Goal: Information Seeking & Learning: Learn about a topic

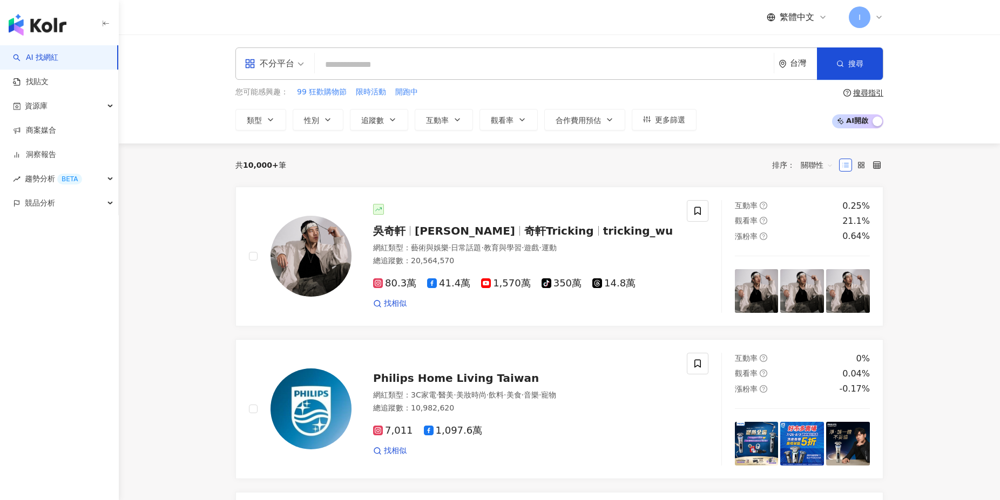
click at [337, 65] on input "search" at bounding box center [544, 65] width 450 height 21
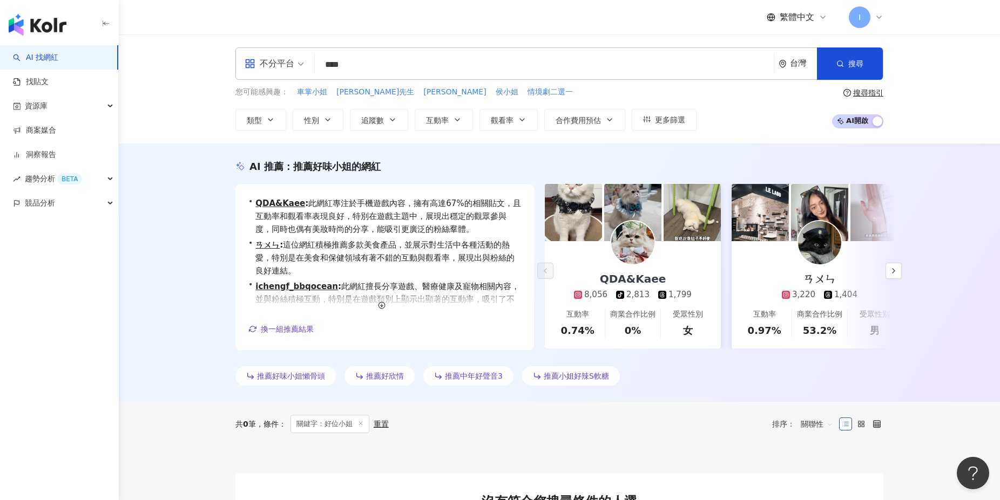
click at [346, 65] on input "****" at bounding box center [544, 65] width 450 height 21
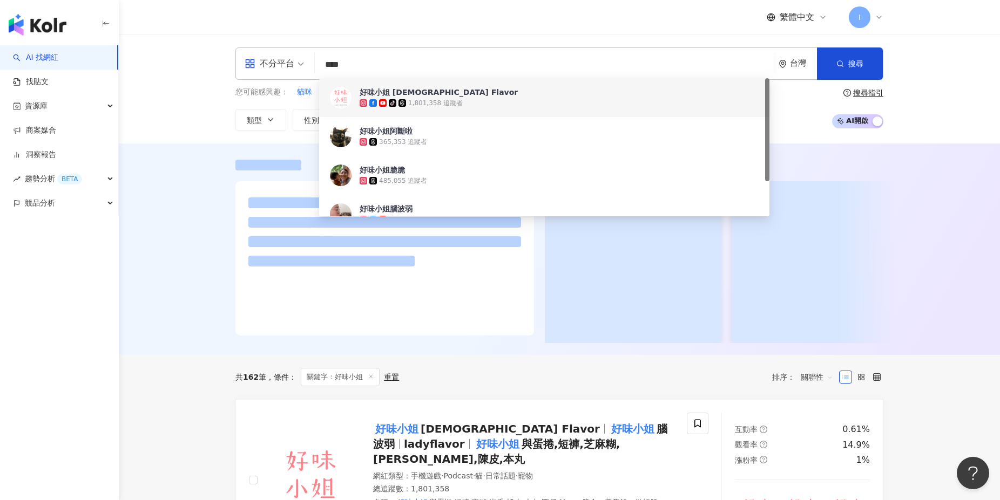
click at [172, 290] on div at bounding box center [559, 250] width 881 height 212
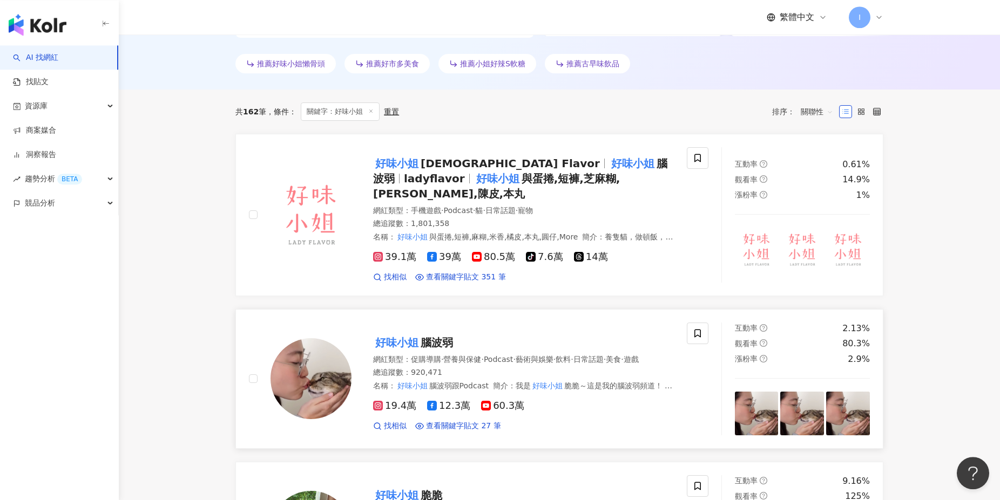
scroll to position [291, 0]
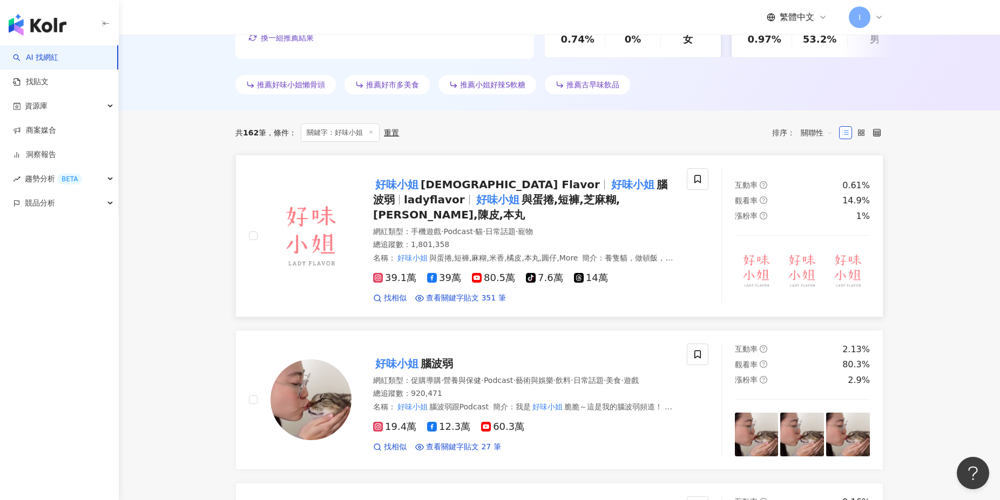
click at [609, 188] on mark "好味小姐" at bounding box center [632, 184] width 47 height 17
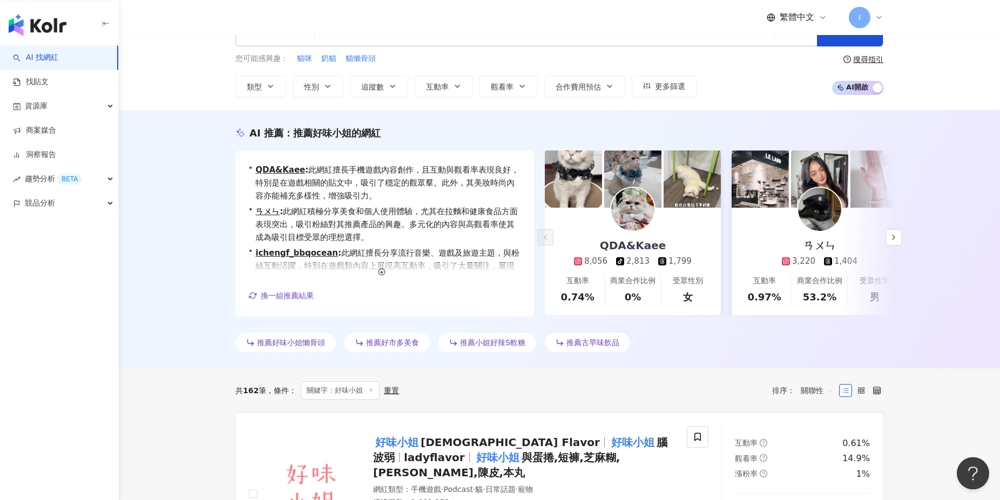
scroll to position [0, 0]
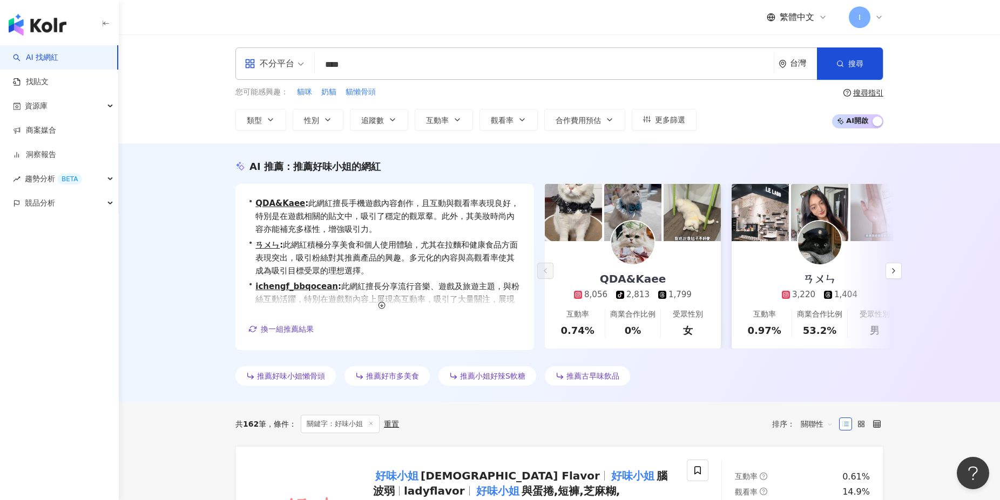
drag, startPoint x: 372, startPoint y: 66, endPoint x: 287, endPoint y: 64, distance: 84.8
click at [319, 64] on input "****" at bounding box center [544, 65] width 450 height 21
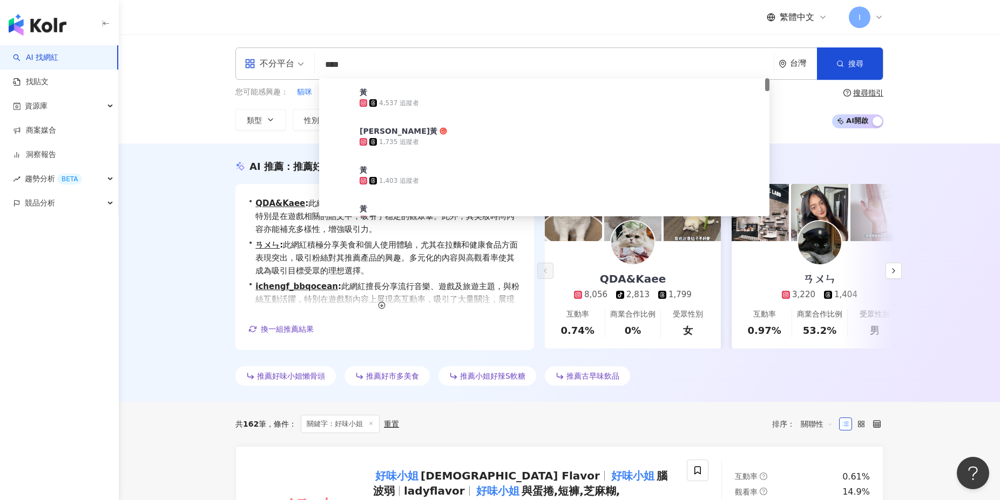
type input "***"
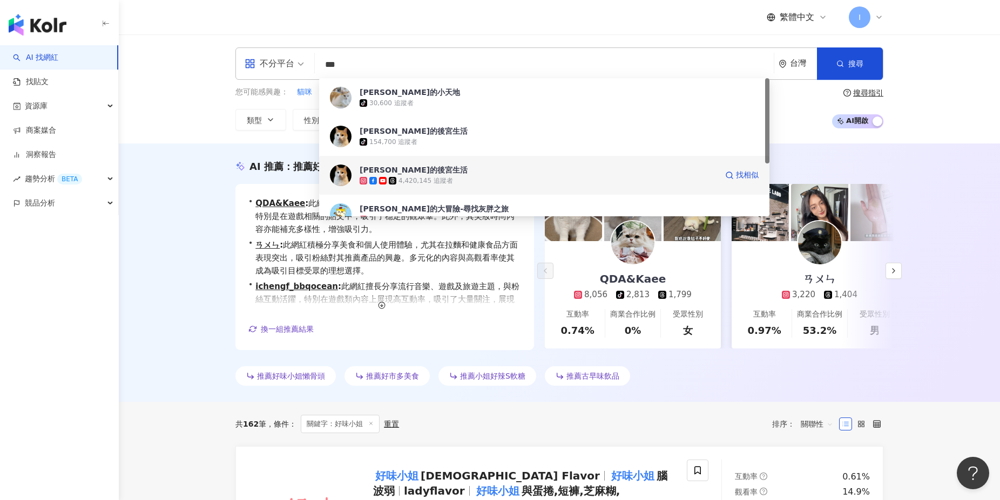
click at [448, 179] on div "4,420,145 追蹤者" at bounding box center [425, 180] width 55 height 9
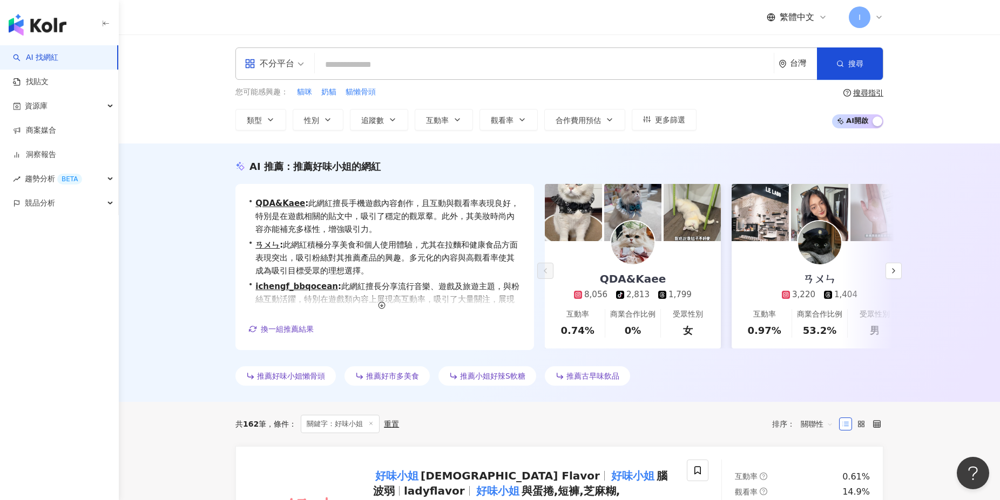
click at [371, 55] on input "search" at bounding box center [544, 65] width 450 height 21
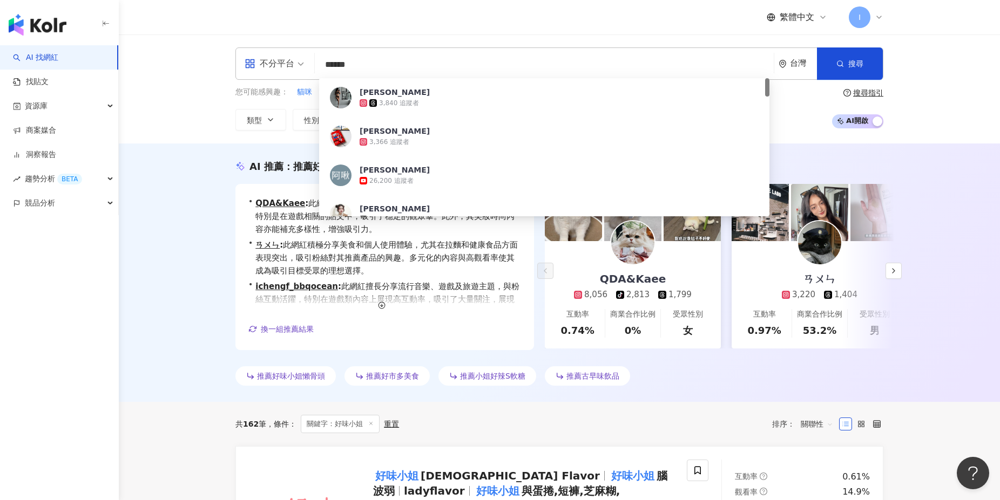
type input "*****"
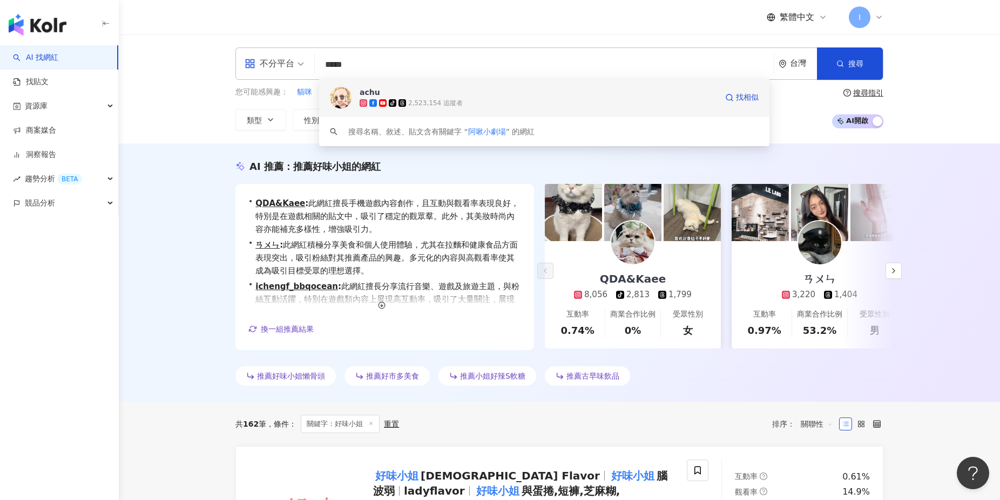
click at [466, 101] on div "tiktok-icon 2,523,154 追蹤者" at bounding box center [537, 103] width 357 height 11
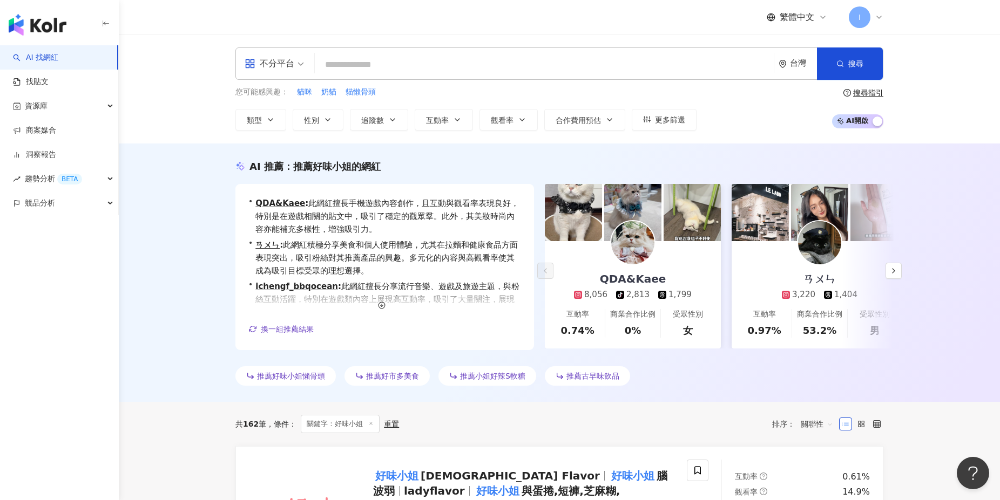
click at [395, 67] on input "search" at bounding box center [544, 65] width 450 height 21
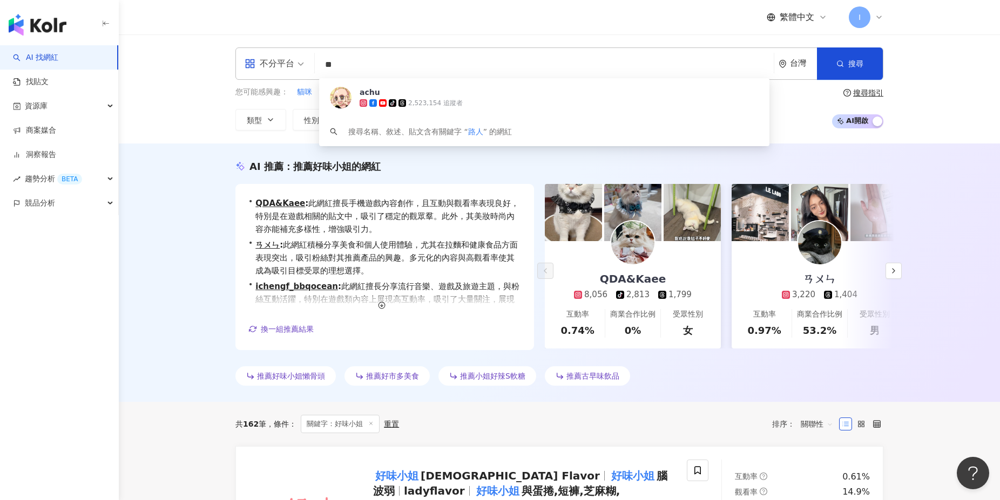
type input "**"
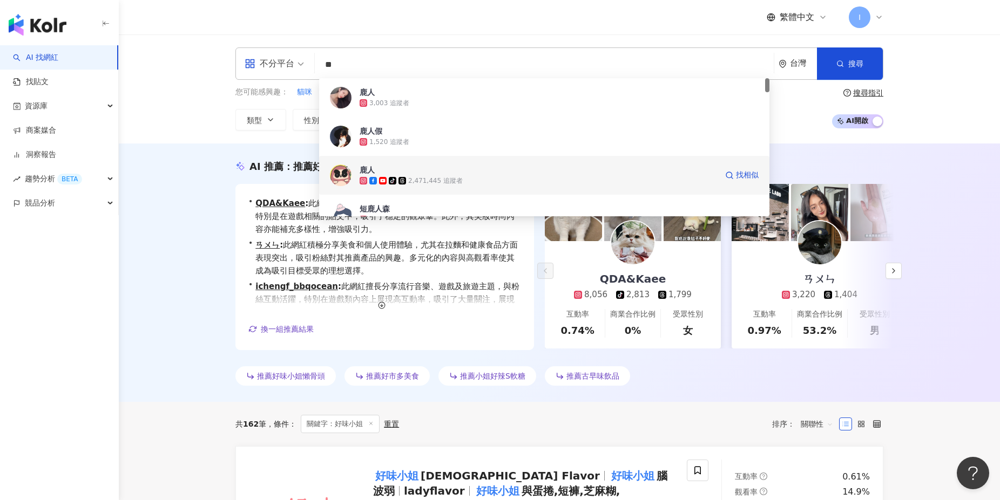
click at [454, 181] on div "2,471,445 追蹤者" at bounding box center [435, 180] width 55 height 9
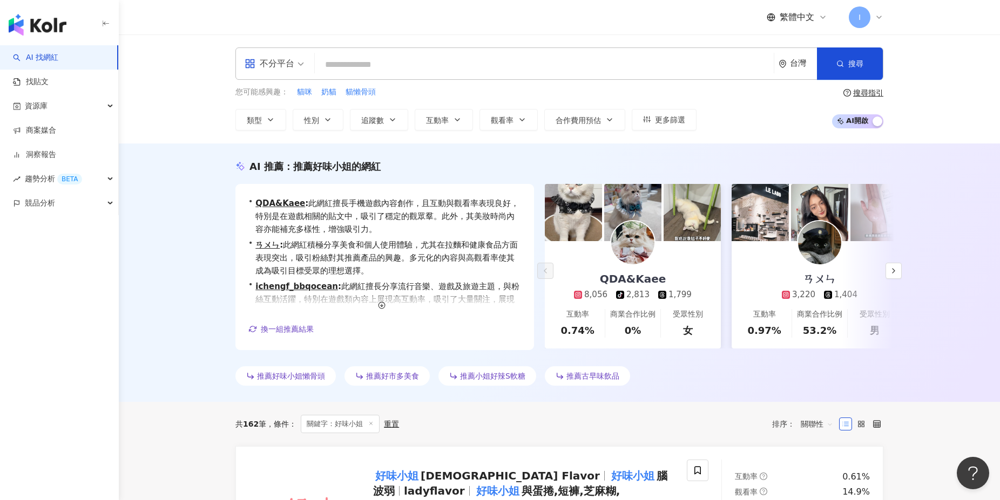
click at [367, 69] on input "search" at bounding box center [544, 65] width 450 height 21
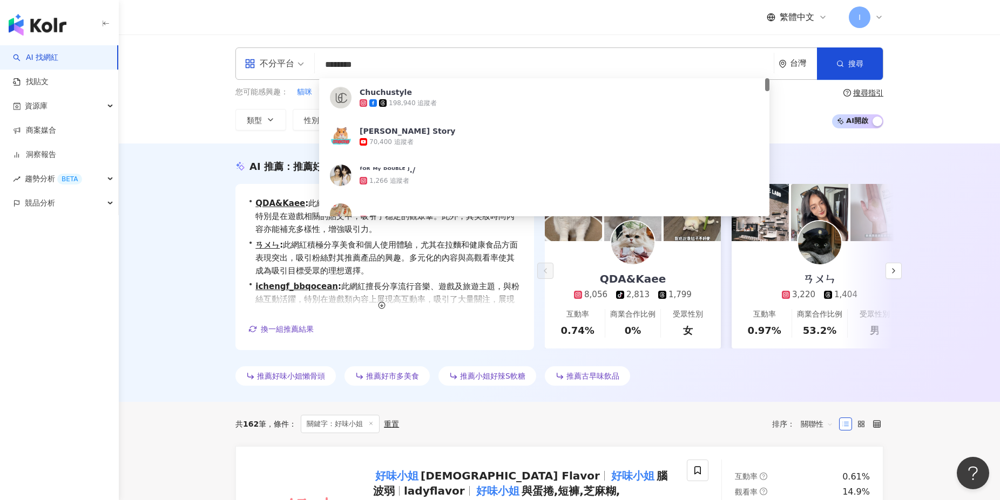
type input "*********"
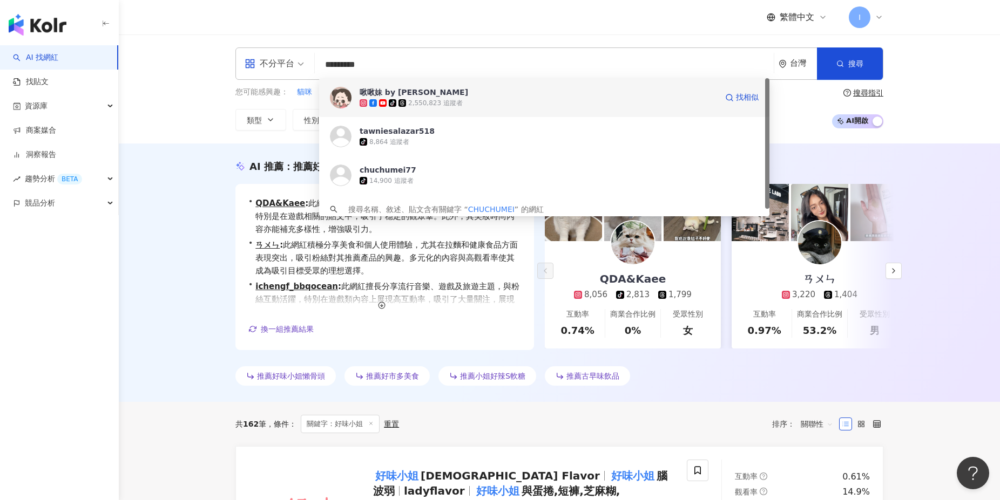
click at [468, 101] on div "tiktok-icon 2,550,823 追蹤者" at bounding box center [537, 103] width 357 height 11
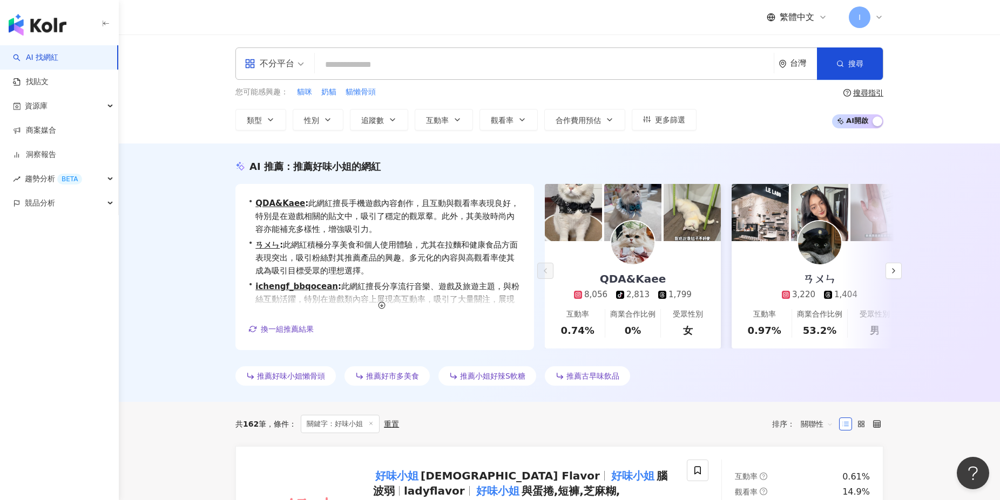
click at [359, 58] on input "search" at bounding box center [544, 65] width 450 height 21
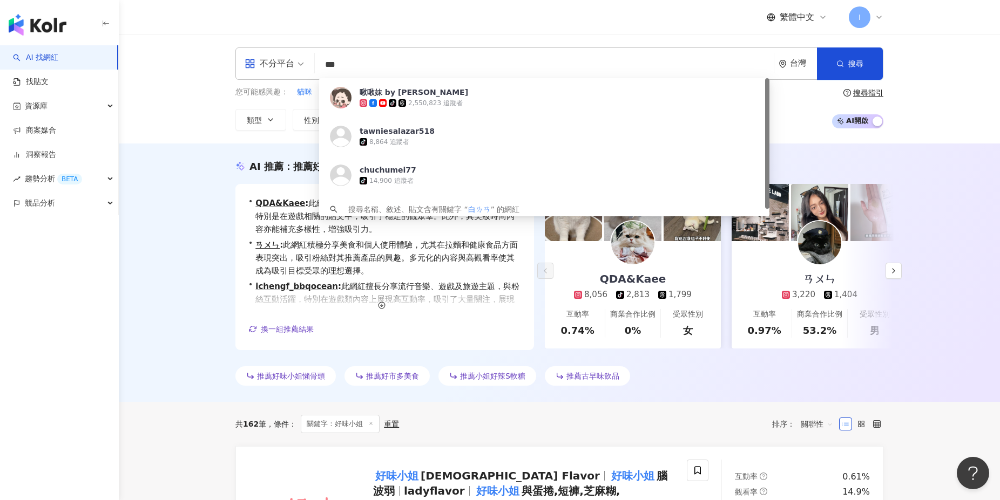
type input "**"
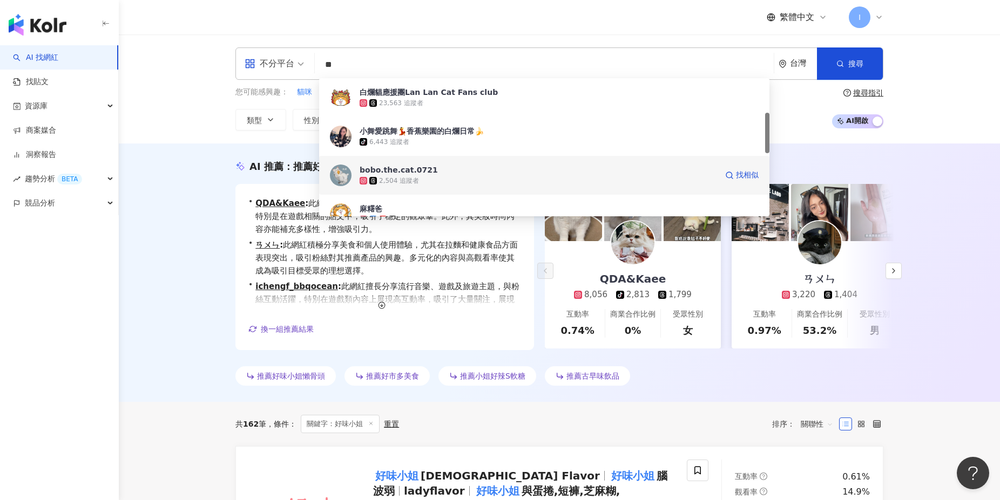
scroll to position [175, 0]
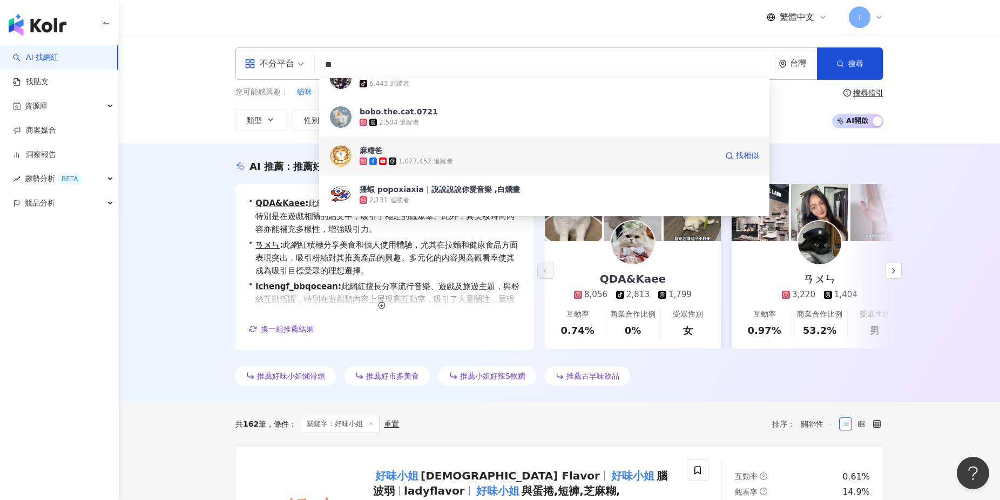
click at [473, 155] on span "麻糬爸" at bounding box center [537, 150] width 357 height 11
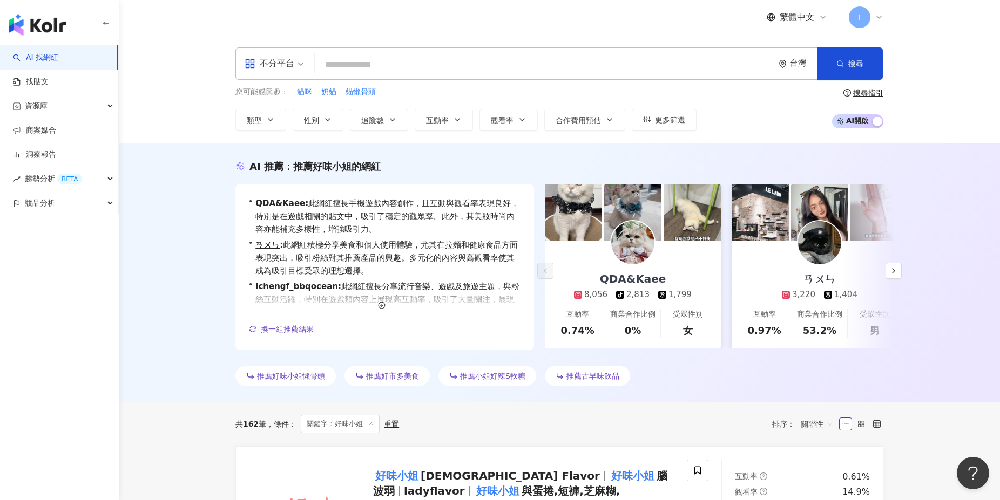
click at [366, 66] on input "search" at bounding box center [544, 65] width 450 height 21
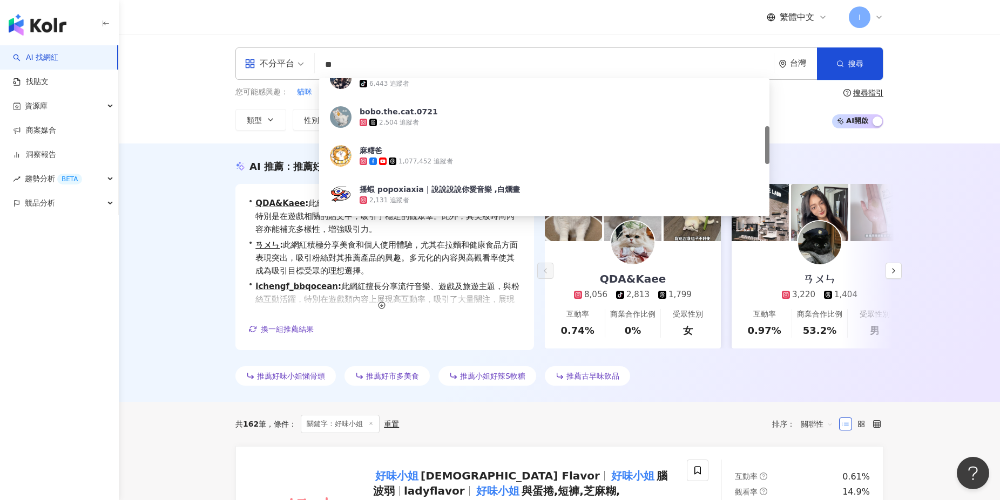
type input "**"
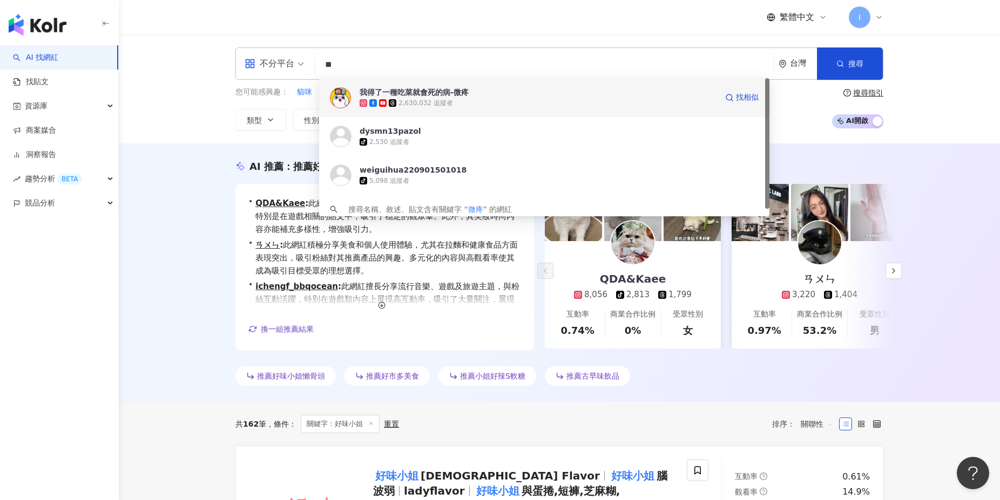
click at [457, 102] on div "2,630,032 追蹤者" at bounding box center [537, 103] width 357 height 11
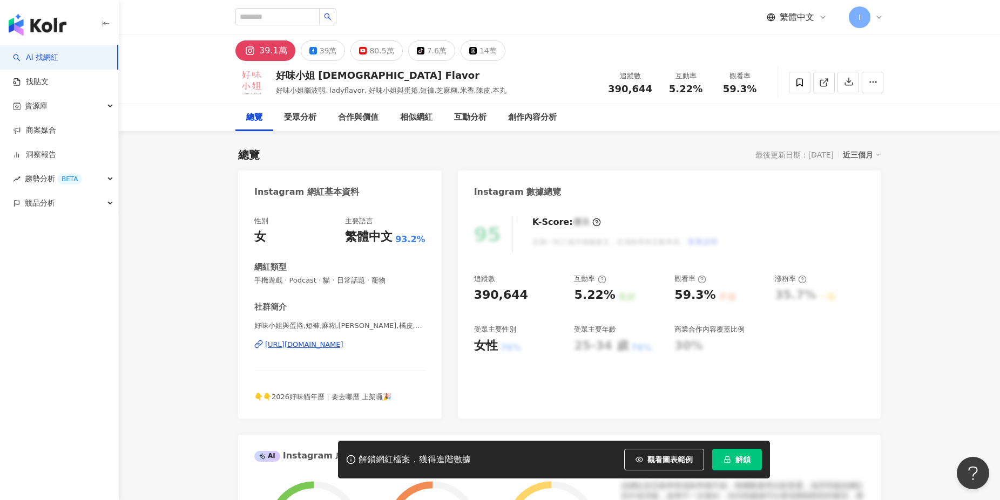
click at [753, 461] on button "解鎖" at bounding box center [737, 460] width 50 height 22
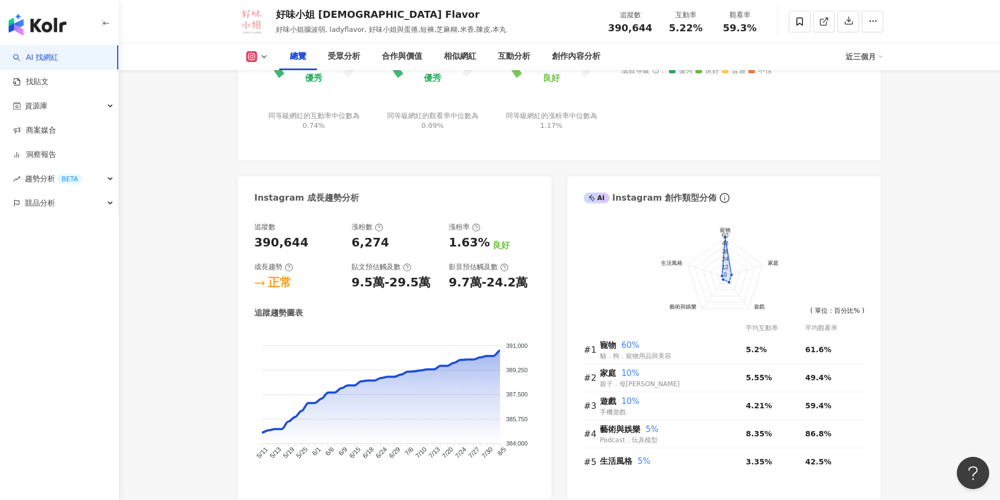
scroll to position [466, 0]
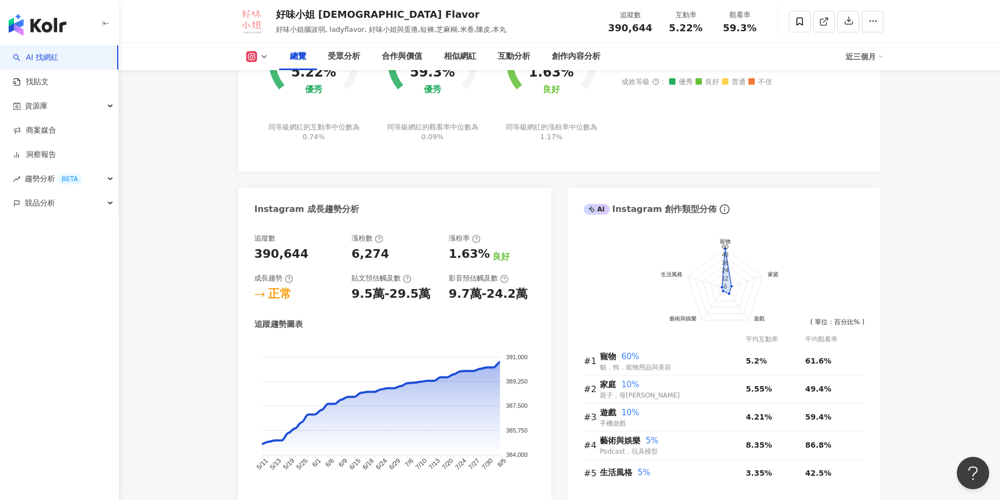
click at [261, 57] on icon at bounding box center [264, 56] width 9 height 9
click at [270, 128] on button "YouTube" at bounding box center [274, 126] width 65 height 15
click at [270, 128] on div "同等級網紅的互動率中位數為 0.74%" at bounding box center [314, 132] width 94 height 19
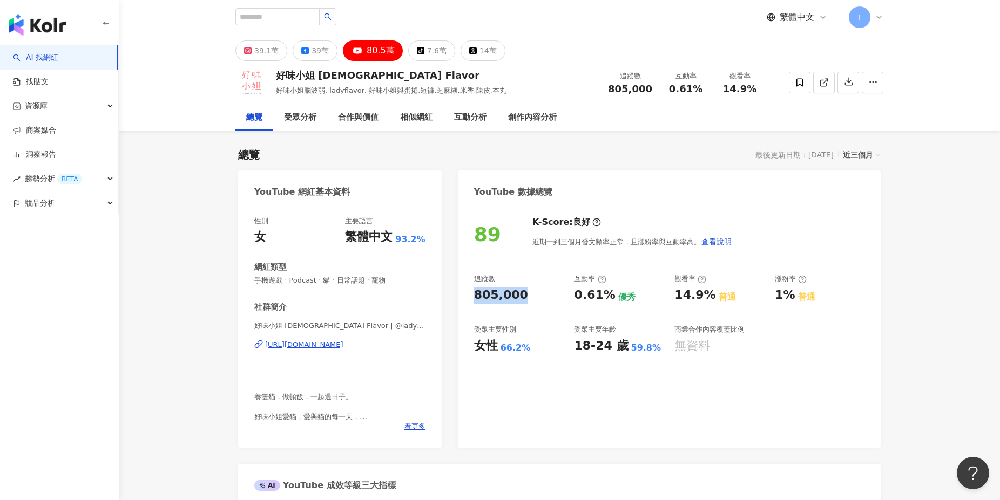
drag, startPoint x: 518, startPoint y: 300, endPoint x: 468, endPoint y: 299, distance: 49.7
click at [468, 299] on div "89 K-Score : 良好 近期一到三個月發文頻率正常，且漲粉率與互動率高。 查看說明 追蹤數 805,000 互動率 0.61% 優秀 觀看率 14.9…" at bounding box center [669, 327] width 423 height 242
copy div "805,000"
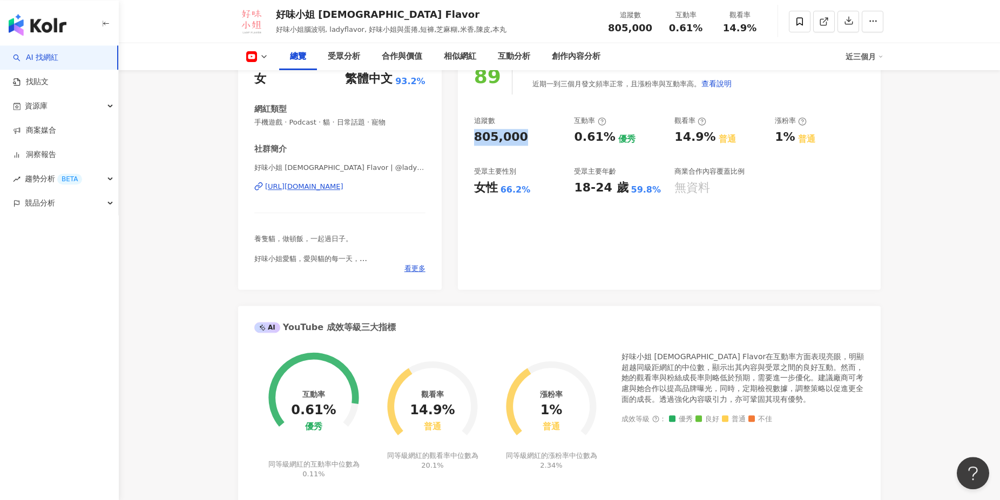
scroll to position [175, 0]
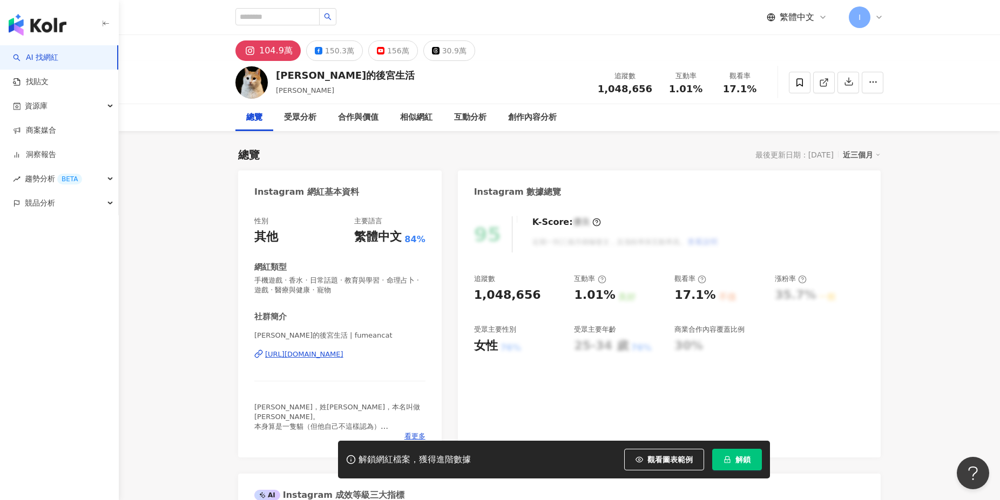
click at [479, 296] on div "1,048,656" at bounding box center [519, 295] width 90 height 17
drag, startPoint x: 469, startPoint y: 297, endPoint x: 532, endPoint y: 297, distance: 63.2
click at [532, 297] on div "95 K-Score : 優良 近期一到三個月積極發文，且漲粉率與互動率高。 查看說明 追蹤數 1,048,656 互動率 1.01% 良好 觀看率 17.1…" at bounding box center [669, 332] width 423 height 252
click at [744, 464] on span "解鎖" at bounding box center [742, 460] width 15 height 9
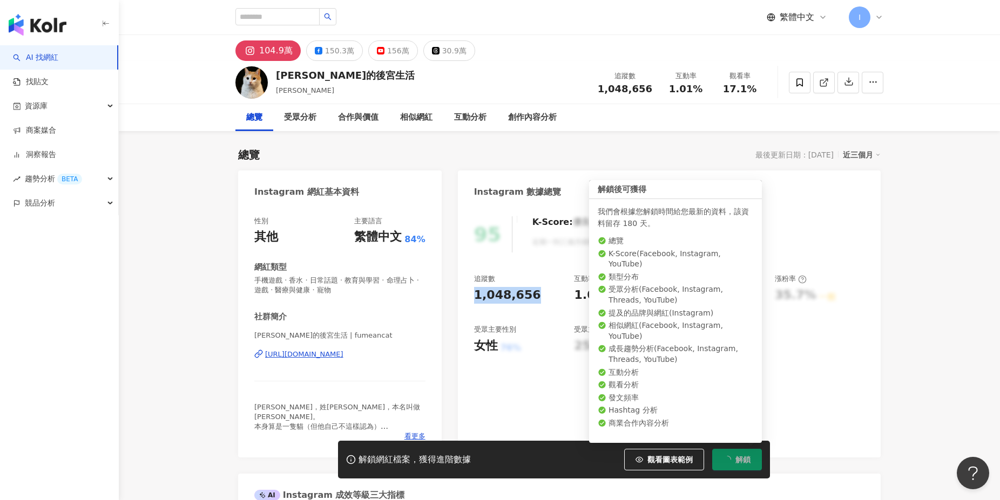
copy div "1,048,656"
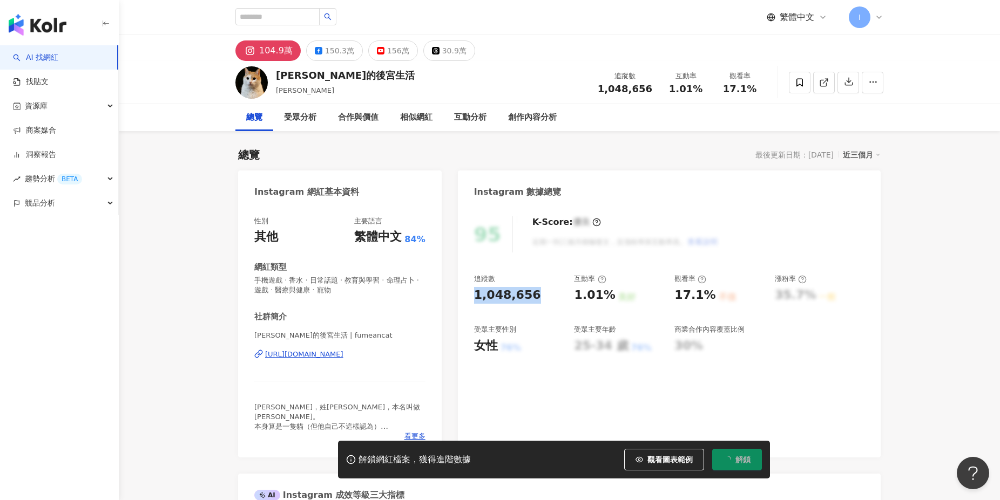
copy div "1,048,656"
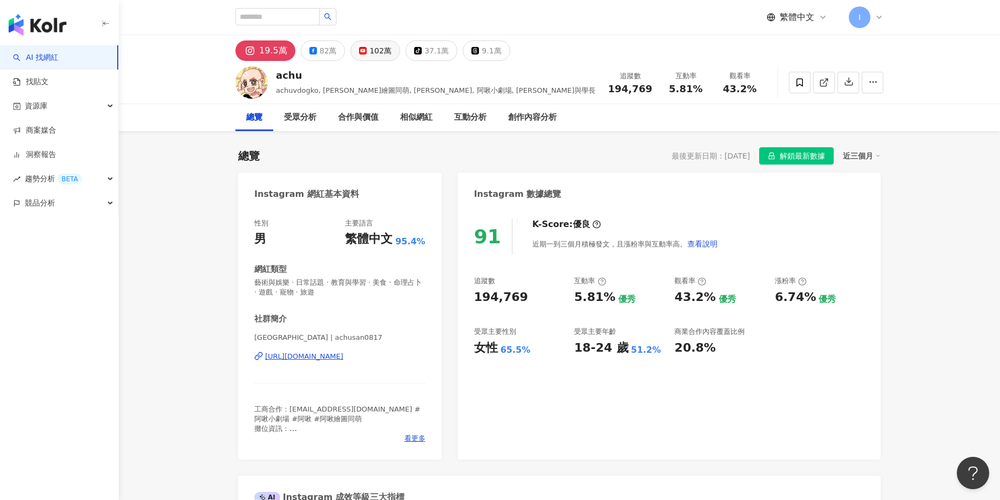
click at [386, 56] on div "102萬" at bounding box center [380, 50] width 22 height 15
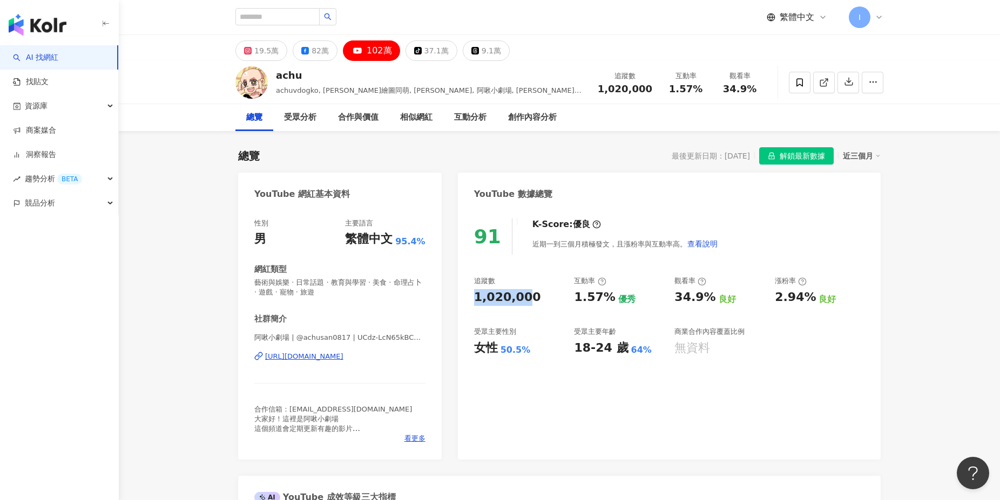
drag, startPoint x: 473, startPoint y: 299, endPoint x: 534, endPoint y: 297, distance: 61.0
click at [534, 297] on div "91 K-Score : 優良 近期一到三個月積極發文，且漲粉率與互動率高。 查看說明 追蹤數 1,020,000 互動率 1.57% 優秀 觀看率 34.9…" at bounding box center [669, 334] width 423 height 252
drag, startPoint x: 383, startPoint y: 91, endPoint x: 417, endPoint y: 89, distance: 34.0
click at [417, 89] on span "achuvdogko, [PERSON_NAME]繪圖同萌, [PERSON_NAME], 阿啾小劇場, [PERSON_NAME]與學長" at bounding box center [429, 95] width 306 height 19
copy span "阿啾小劇場"
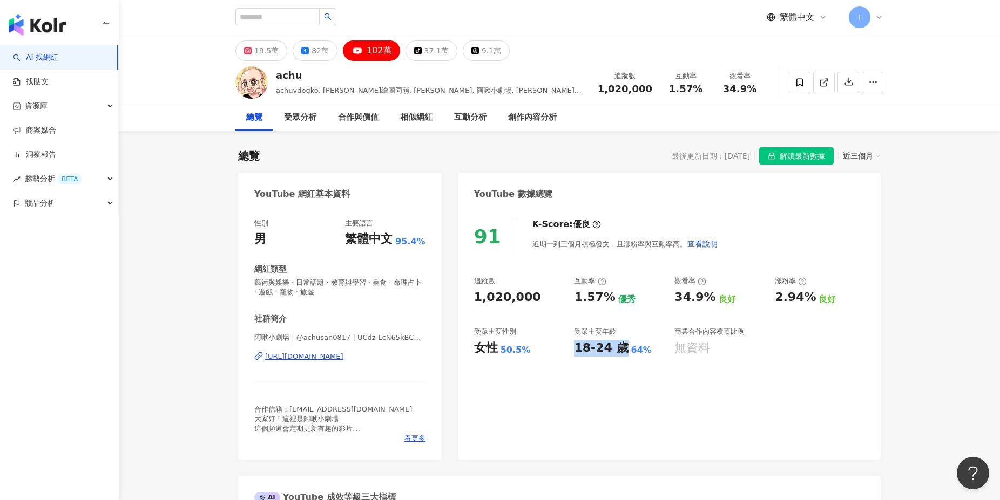
drag, startPoint x: 571, startPoint y: 348, endPoint x: 620, endPoint y: 349, distance: 49.1
click at [620, 349] on div "追蹤數 1,020,000 互動率 1.57% 優秀 觀看率 34.9% 良好 漲粉率 2.94% 良好 受眾主要性別 女性 50.5% 受眾主要年齡 18-…" at bounding box center [669, 316] width 390 height 80
copy div "18-24 歲"
drag, startPoint x: 641, startPoint y: 353, endPoint x: 625, endPoint y: 353, distance: 15.7
click at [631, 353] on div "64%" at bounding box center [641, 350] width 21 height 12
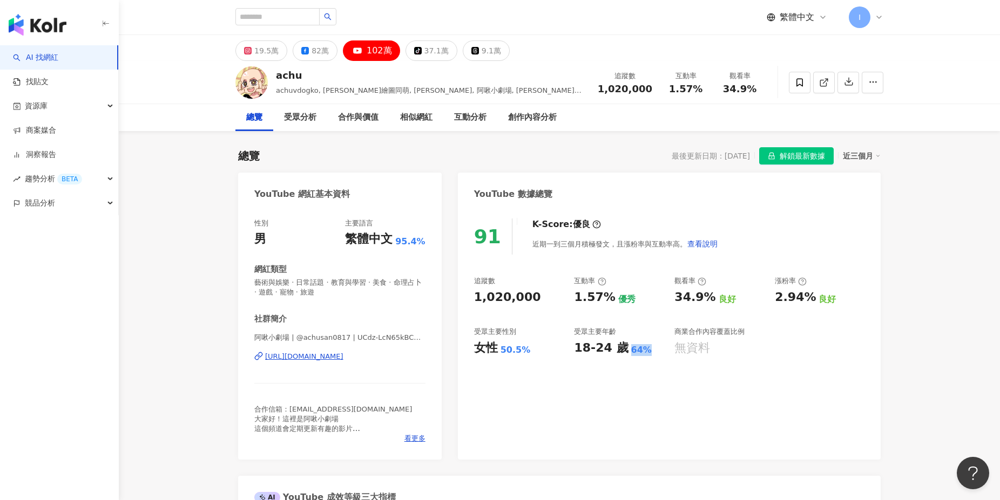
copy div "64%"
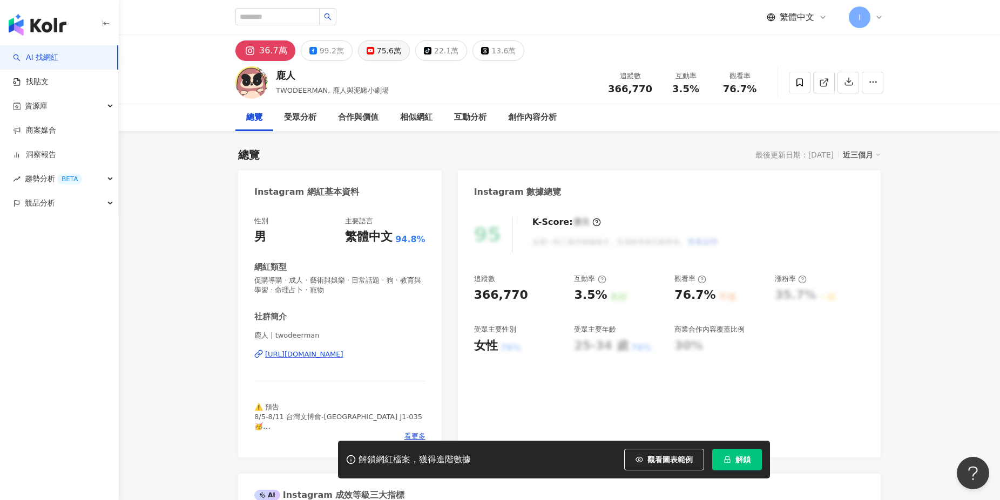
click at [390, 53] on div "75.6萬" at bounding box center [389, 50] width 24 height 15
click at [741, 464] on span "解鎖" at bounding box center [742, 460] width 15 height 9
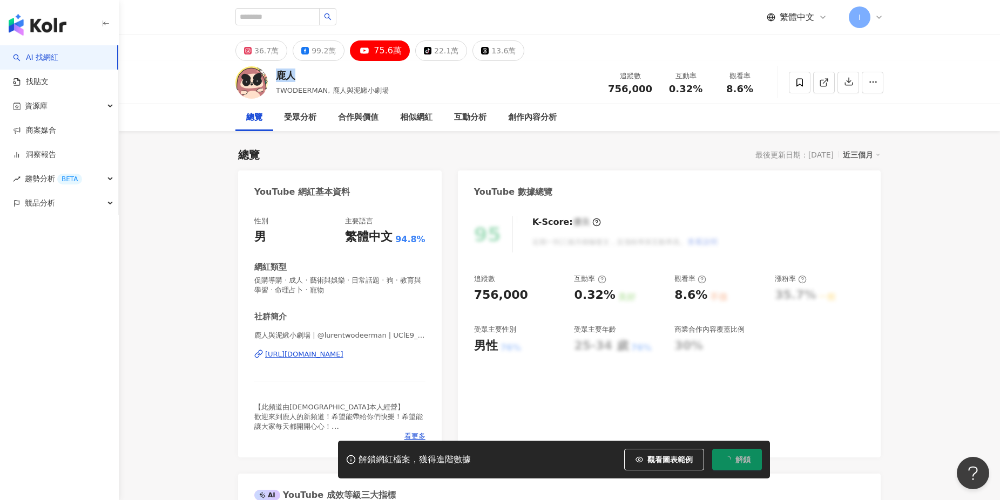
drag, startPoint x: 276, startPoint y: 76, endPoint x: 294, endPoint y: 77, distance: 17.8
click at [294, 77] on div "鹿人" at bounding box center [332, 75] width 113 height 13
copy div "鹿人"
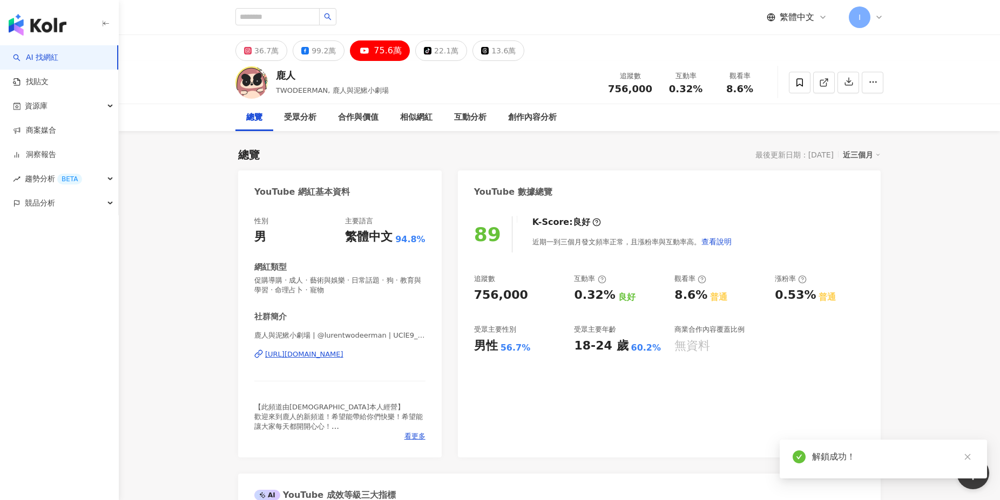
click at [513, 298] on div "89 K-Score : 良好 近期一到三個月發文頻率正常，且漲粉率與互動率高。 查看說明 追蹤數 756,000 互動率 0.32% 良好 觀看率 8.6%…" at bounding box center [669, 332] width 423 height 252
drag, startPoint x: 519, startPoint y: 297, endPoint x: 474, endPoint y: 296, distance: 44.8
click at [474, 296] on div "756,000" at bounding box center [501, 295] width 54 height 17
copy div "756,000"
drag, startPoint x: 574, startPoint y: 350, endPoint x: 619, endPoint y: 350, distance: 44.3
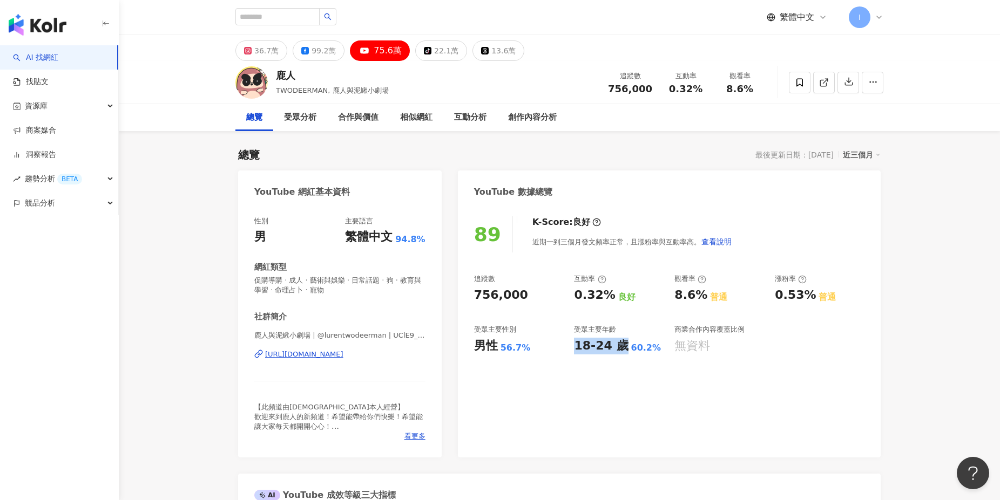
click at [619, 350] on div "18-24 歲" at bounding box center [601, 346] width 54 height 17
copy div "18-24 歲"
drag, startPoint x: 648, startPoint y: 351, endPoint x: 623, endPoint y: 350, distance: 24.9
click at [623, 350] on div "18-24 歲 60.2%" at bounding box center [619, 346] width 90 height 17
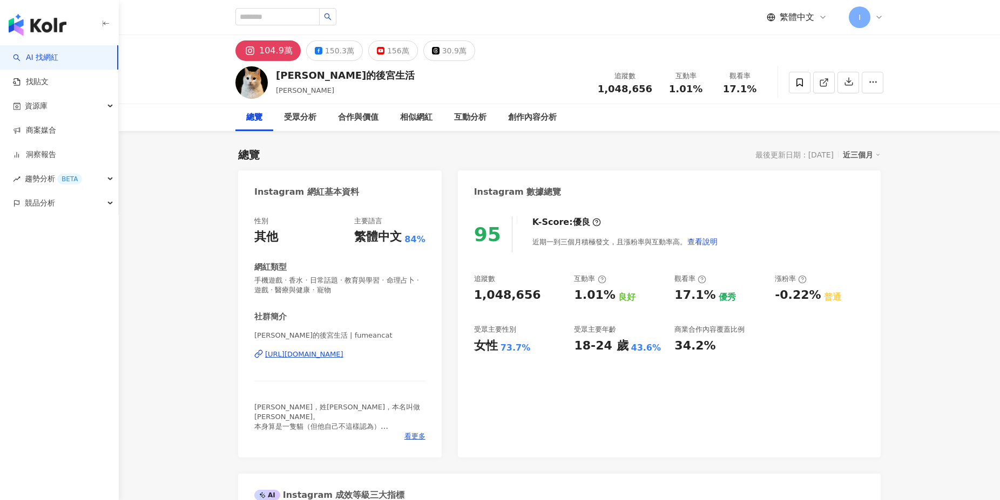
click at [606, 354] on div "18-24 歲" at bounding box center [601, 346] width 54 height 17
click at [567, 357] on div "95 K-Score : 優良 近期一到三個月積極發文，且漲粉率與互動率高。 查看說明 追蹤數 1,048,656 互動率 1.01% 良好 觀看率 17.1…" at bounding box center [669, 332] width 423 height 252
click at [564, 353] on div "追蹤數 1,048,656 互動率 1.01% 良好 觀看率 17.1% 優秀 漲粉率 -0.22% 普通 受眾主要性別 女性 73.7% 受眾主要年齡 18…" at bounding box center [669, 314] width 390 height 80
drag, startPoint x: 615, startPoint y: 348, endPoint x: 711, endPoint y: 365, distance: 97.6
click at [620, 348] on div "追蹤數 1,048,656 互動率 1.01% 良好 觀看率 17.1% 優秀 漲粉率 -0.22% 普通 受眾主要性別 女性 73.7% 受眾主要年齡 18…" at bounding box center [669, 314] width 390 height 80
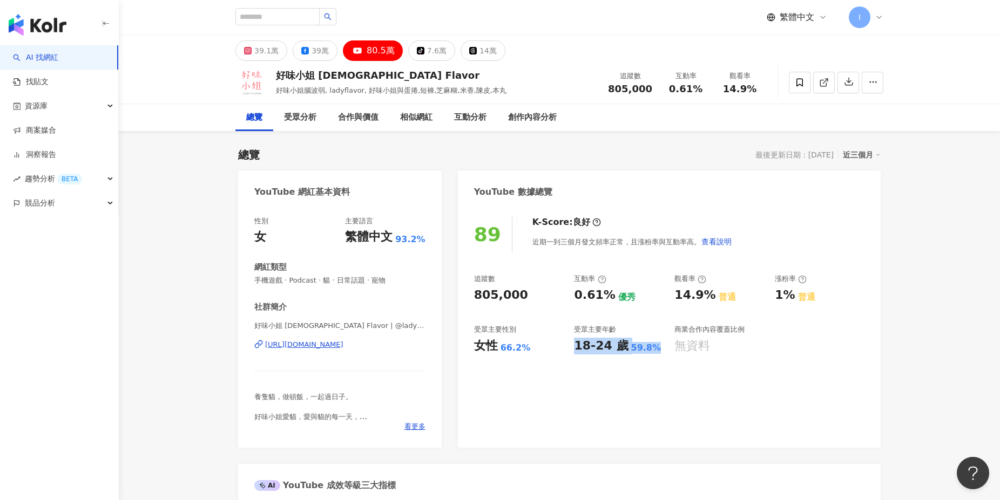
drag, startPoint x: 574, startPoint y: 350, endPoint x: 653, endPoint y: 348, distance: 78.3
click at [653, 348] on div "18-24 歲 59.8%" at bounding box center [619, 346] width 90 height 17
copy div "18-24 歲 59.8%"
drag, startPoint x: 500, startPoint y: 352, endPoint x: 526, endPoint y: 351, distance: 25.9
click at [526, 351] on div "66.2%" at bounding box center [515, 348] width 30 height 12
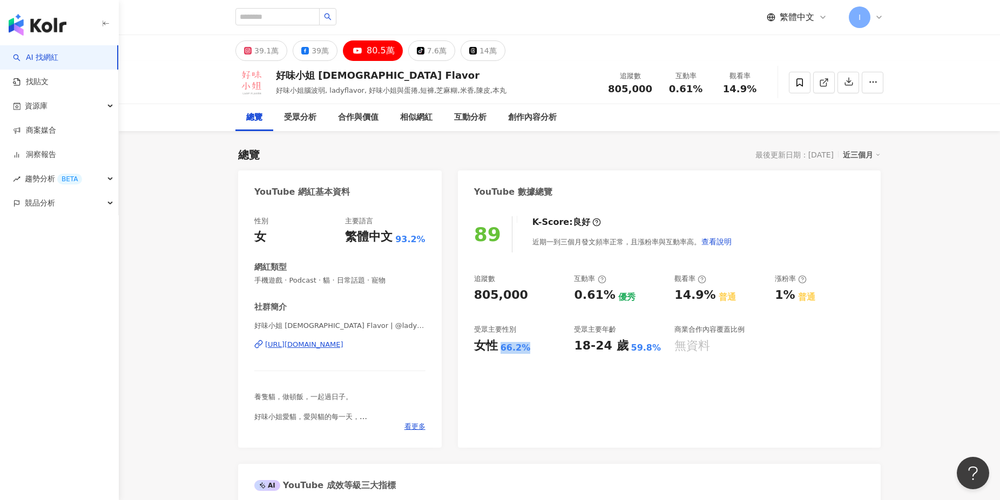
copy div "66.2%"
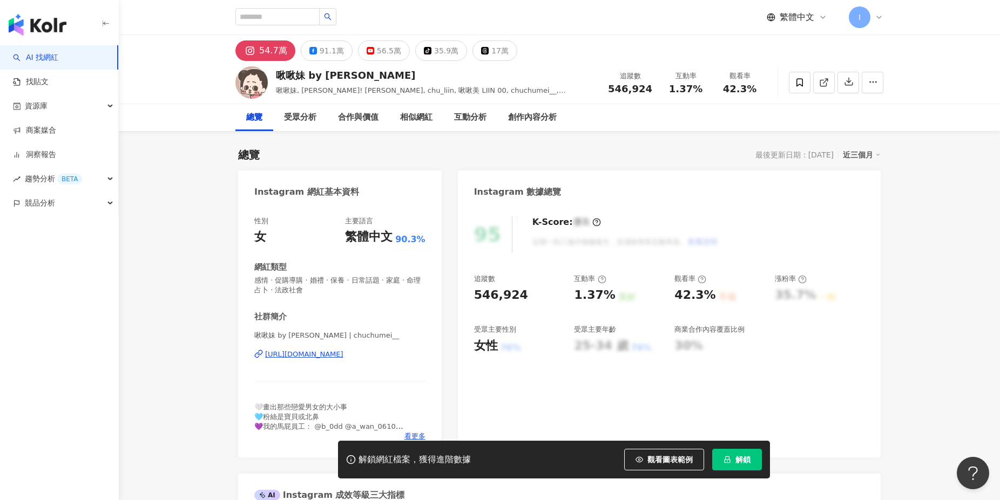
click at [735, 461] on span "解鎖" at bounding box center [742, 460] width 15 height 9
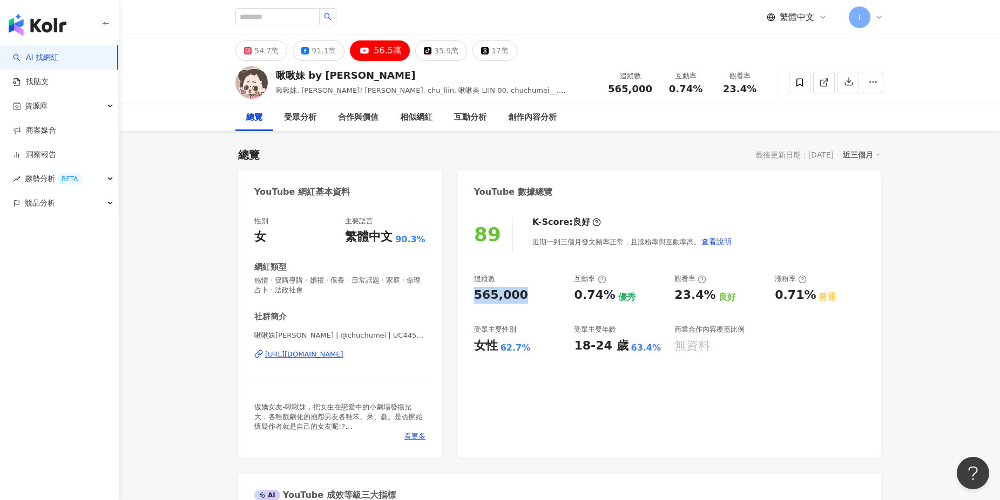
click at [520, 298] on div "565,000" at bounding box center [519, 295] width 90 height 17
drag, startPoint x: 575, startPoint y: 350, endPoint x: 655, endPoint y: 349, distance: 79.9
click at [655, 349] on div "18-24 歲 63.4%" at bounding box center [619, 346] width 90 height 17
copy div "18-24 歲 63.4%"
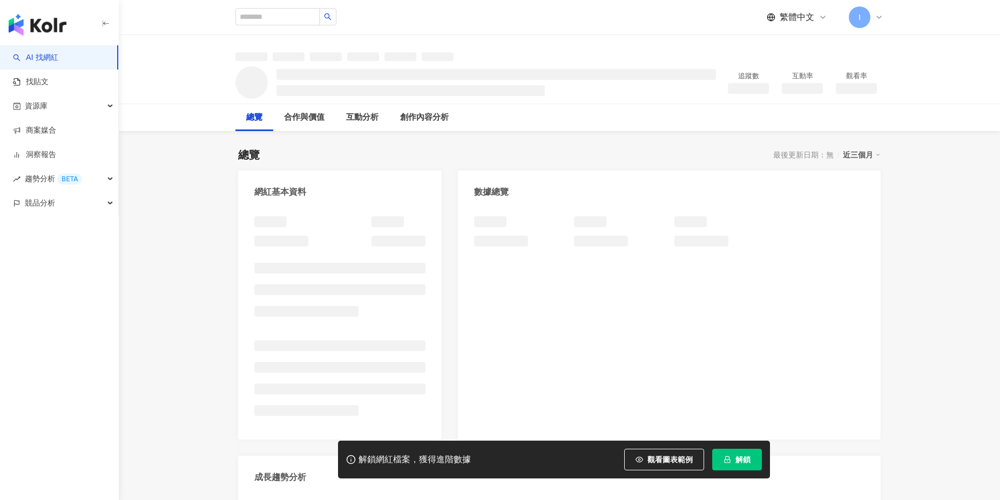
click at [738, 463] on span "解鎖" at bounding box center [742, 460] width 15 height 9
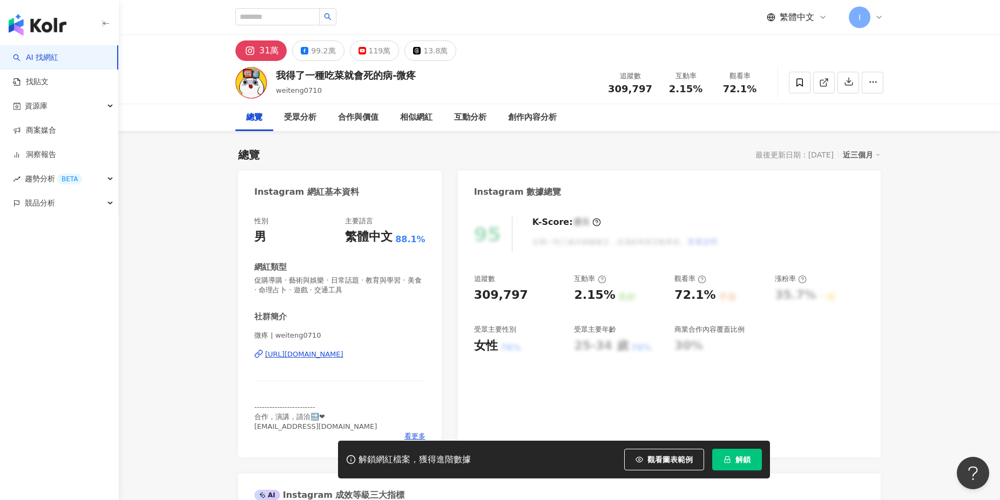
click at [737, 467] on button "解鎖" at bounding box center [737, 460] width 50 height 22
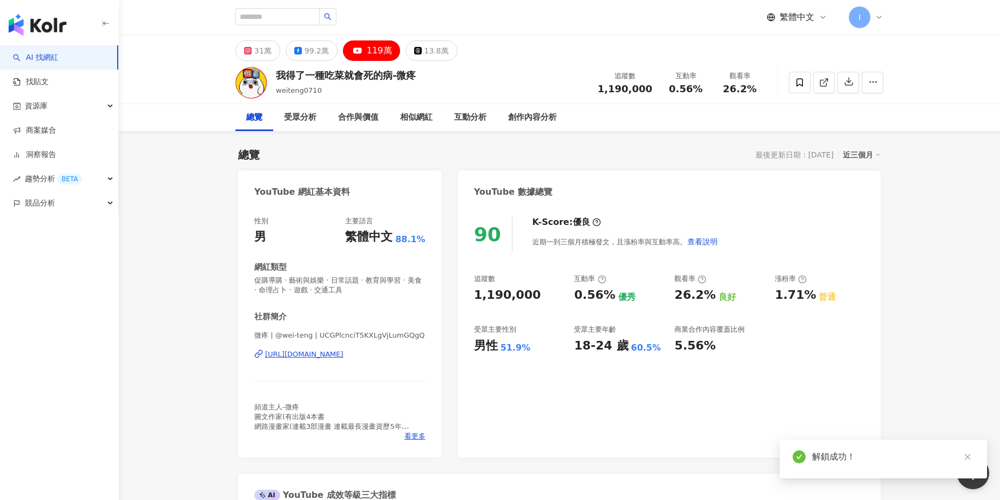
click at [526, 298] on div "90 K-Score : 優良 近期一到三個月積極發文，且漲粉率與互動率高。 查看說明 追蹤數 1,190,000 互動率 0.56% 優秀 觀看率 26.2…" at bounding box center [669, 332] width 423 height 252
click at [534, 298] on div "1,190,000" at bounding box center [519, 295] width 90 height 17
drag, startPoint x: 534, startPoint y: 297, endPoint x: 451, endPoint y: 296, distance: 83.1
click at [467, 300] on div "90 K-Score : 優良 近期一到三個月積極發文，且漲粉率與互動率高。 查看說明 追蹤數 1,190,000 互動率 0.56% 優秀 觀看率 26.2…" at bounding box center [669, 332] width 423 height 252
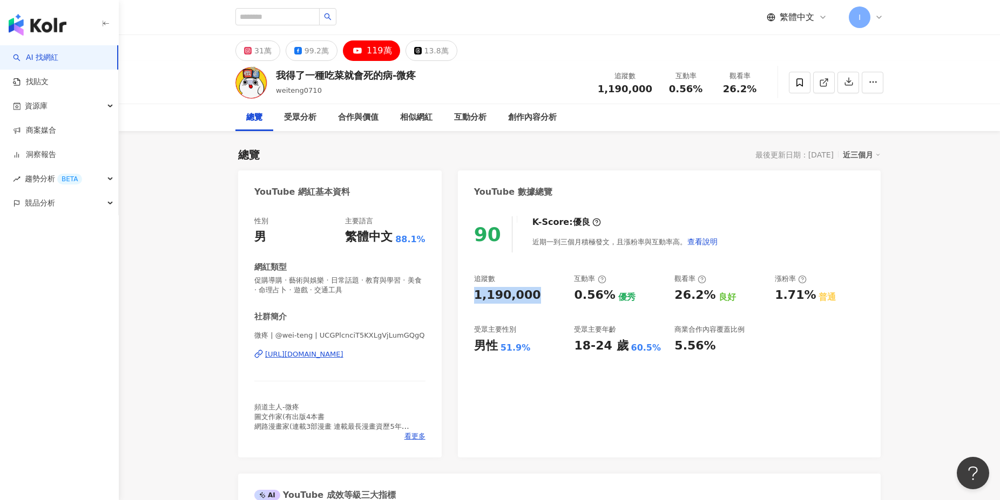
drag, startPoint x: 473, startPoint y: 294, endPoint x: 529, endPoint y: 298, distance: 55.8
click at [529, 298] on div "90 K-Score : 優良 近期一到三個月積極發文，且漲粉率與互動率高。 查看說明 追蹤數 1,190,000 互動率 0.56% 優秀 觀看率 26.2…" at bounding box center [669, 332] width 423 height 252
copy div "1,190,000"
drag, startPoint x: 419, startPoint y: 73, endPoint x: 275, endPoint y: 75, distance: 143.6
click at [275, 75] on div "我得了一種吃菜就會死的病-微疼 weiteng0710 追蹤數 1,190,000 互動率 0.56% 觀看率 26.2%" at bounding box center [559, 82] width 691 height 43
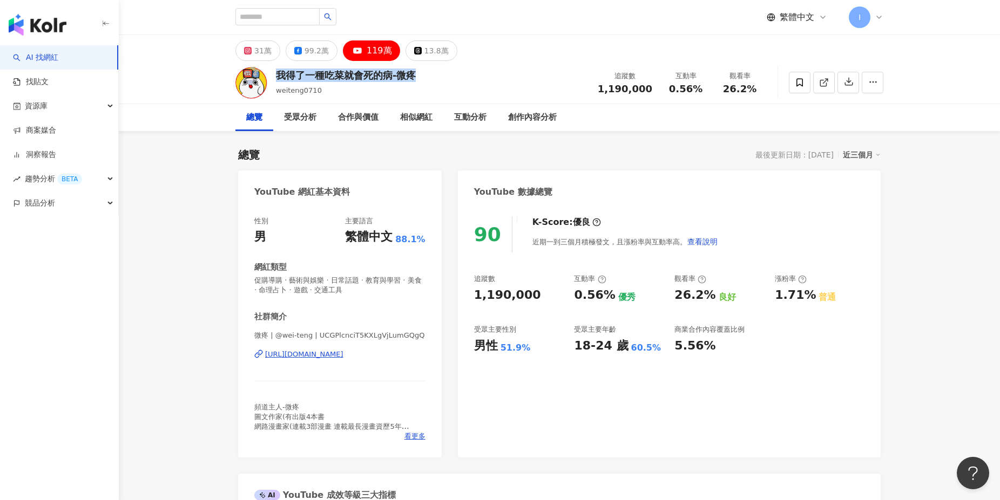
click at [275, 75] on div "我得了一種吃菜就會死的病-微疼 weiteng0710 追蹤數 1,190,000 互動率 0.56% 觀看率 26.2%" at bounding box center [559, 82] width 691 height 43
drag, startPoint x: 277, startPoint y: 73, endPoint x: 423, endPoint y: 76, distance: 145.8
click at [416, 76] on div "我得了一種吃菜就會死的病-微疼" at bounding box center [346, 75] width 140 height 13
copy div "我得了一種吃菜就會死的病-微疼"
drag, startPoint x: 575, startPoint y: 351, endPoint x: 656, endPoint y: 355, distance: 81.6
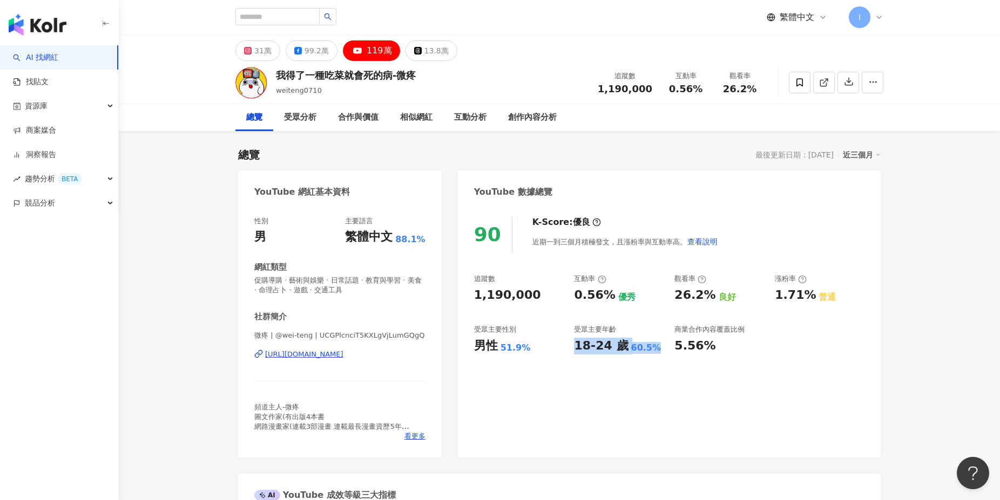
click at [656, 355] on div "90 K-Score : 優良 近期一到三個月積極發文，且漲粉率與互動率高。 查看說明 追蹤數 1,190,000 互動率 0.56% 優秀 觀看率 26.2…" at bounding box center [669, 332] width 423 height 252
copy div "18-24 歲 60.5%"
